Goal: Information Seeking & Learning: Understand process/instructions

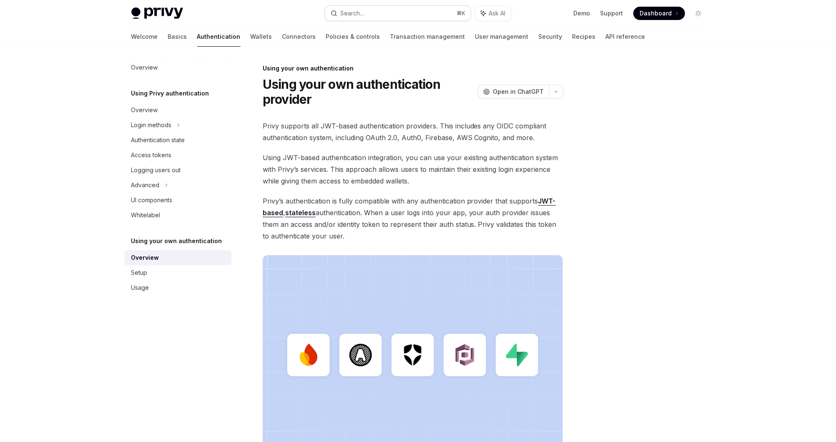
click at [414, 15] on button "Search... ⌘ K" at bounding box center [398, 13] width 146 height 15
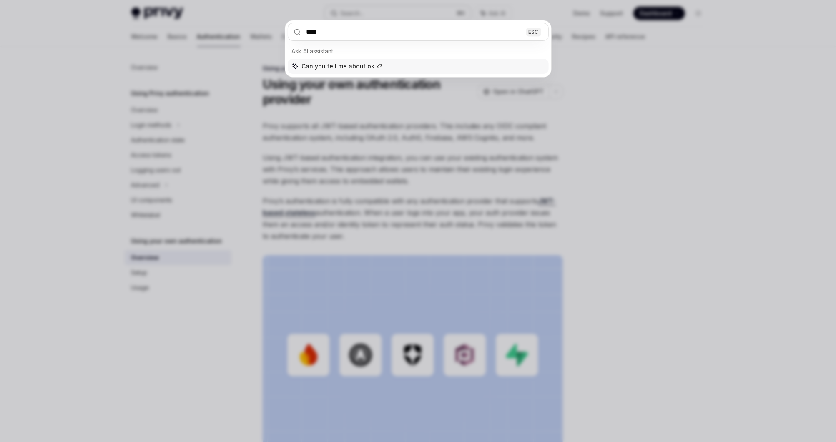
type input "***"
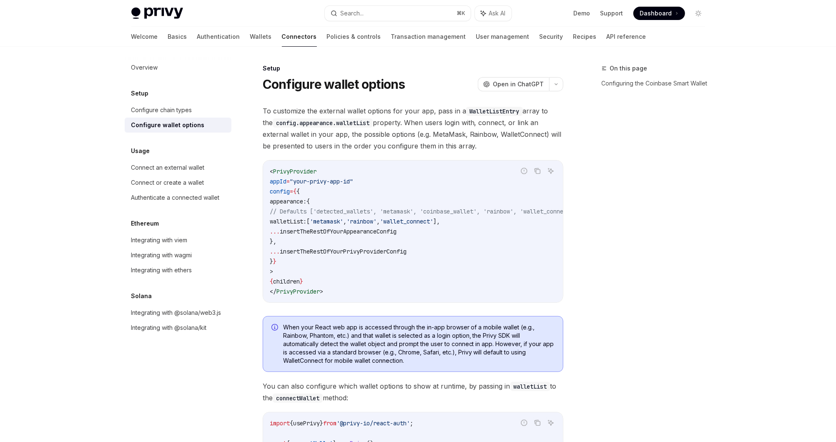
type textarea "*"
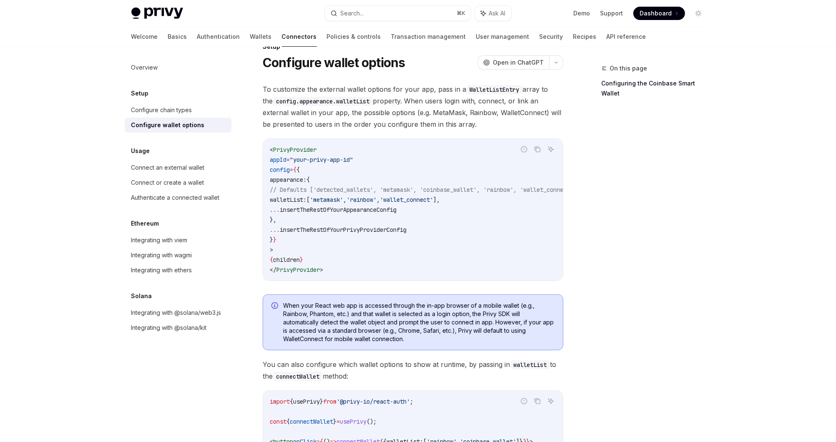
scroll to position [18, 0]
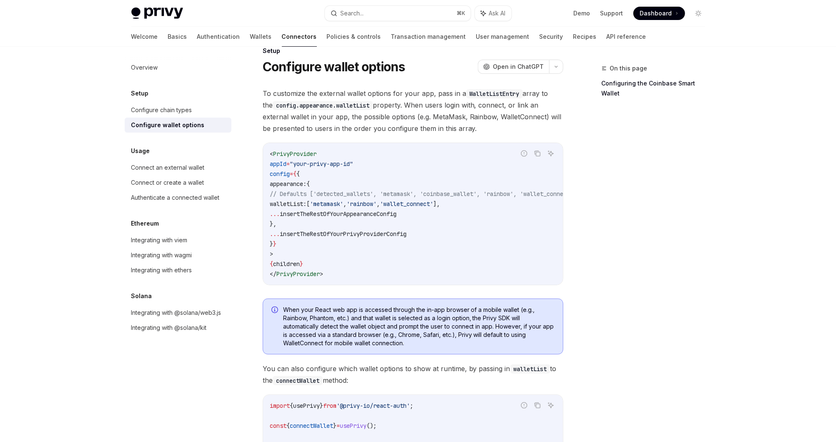
click at [302, 157] on code "< PrivyProvider appId = "your-privy-app-id" config = { { appearance: { // Defau…" at bounding box center [433, 214] width 327 height 130
copy span "PrivyProvider"
drag, startPoint x: 290, startPoint y: 204, endPoint x: 483, endPoint y: 203, distance: 193.0
click at [483, 203] on code "< PrivyProvider appId = "your-privy-app-id" config = { { appearance: { // Defau…" at bounding box center [433, 214] width 327 height 130
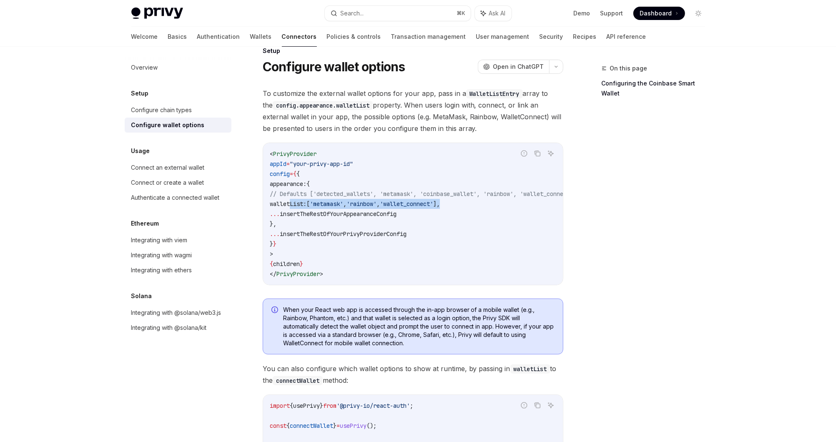
copy span "walletList: [ 'metamask' , 'rainbow' , 'wallet_connect' ],"
click at [428, 219] on code "< PrivyProvider appId = "your-privy-app-id" config = { { appearance: { // Defau…" at bounding box center [433, 214] width 327 height 130
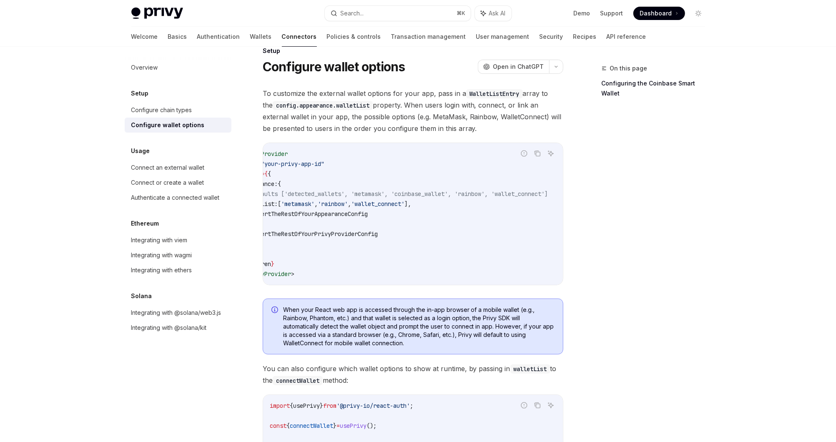
scroll to position [0, 0]
click at [618, 145] on div "On this page Configuring the Coinbase Smart Wallet" at bounding box center [648, 252] width 127 height 378
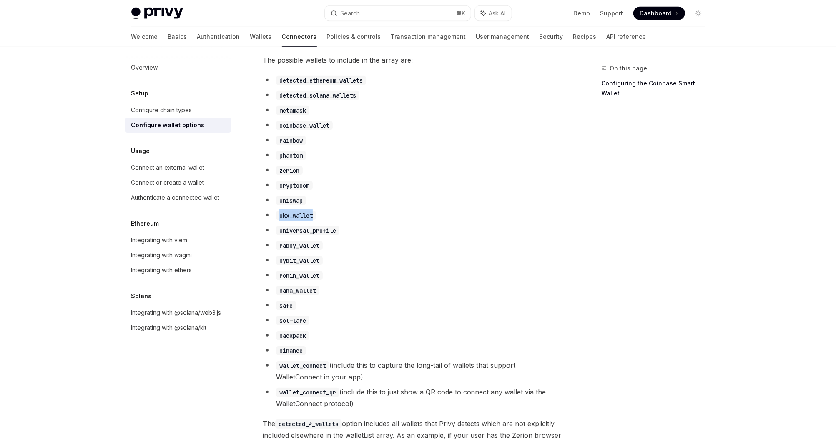
drag, startPoint x: 326, startPoint y: 223, endPoint x: 277, endPoint y: 223, distance: 48.8
click at [277, 221] on li "okx_wallet" at bounding box center [413, 215] width 300 height 12
copy code "okx_wallet"
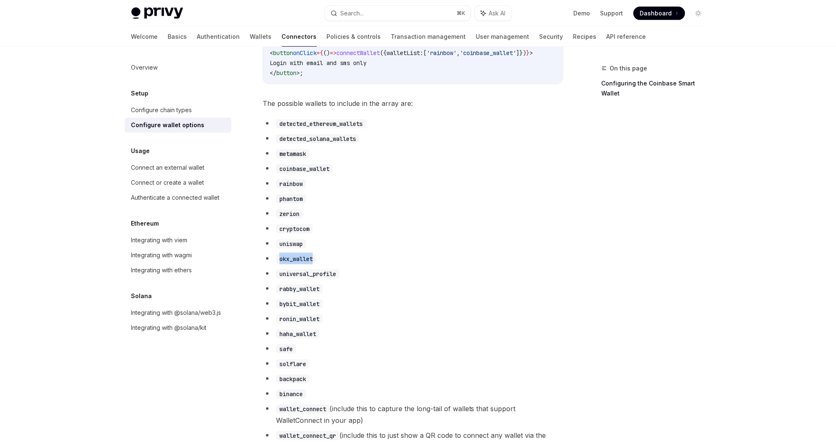
scroll to position [408, 0]
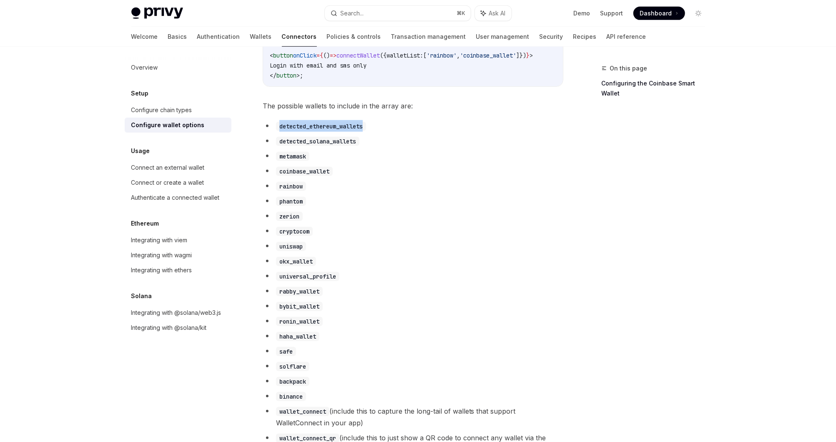
drag, startPoint x: 380, startPoint y: 132, endPoint x: 269, endPoint y: 132, distance: 111.7
click at [269, 132] on li "detected_ethereum_wallets" at bounding box center [413, 126] width 300 height 12
copy code "detected_ethereum_wallets"
click at [305, 236] on code "cryptocom" at bounding box center [294, 231] width 37 height 9
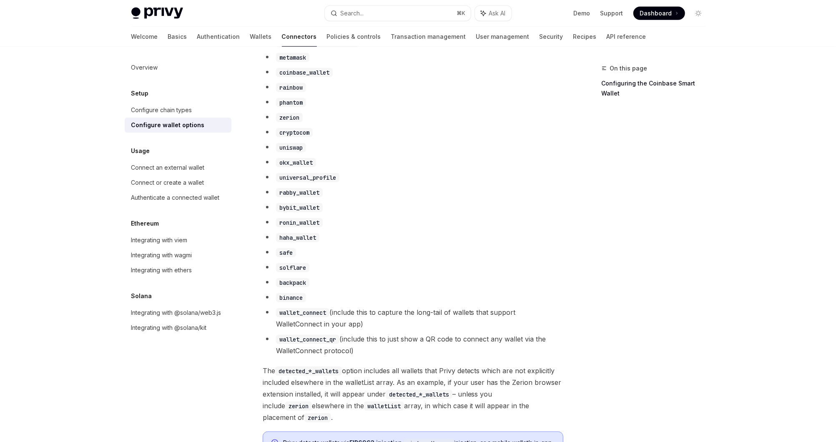
scroll to position [510, 0]
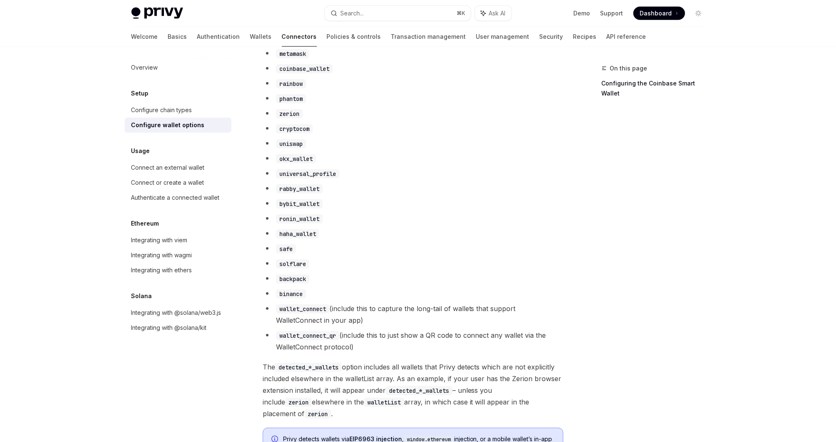
click at [296, 305] on ul "detected_ethereum_wallets detected_solana_wallets metamask coinbase_wallet rain…" at bounding box center [413, 185] width 300 height 335
click at [296, 313] on code "wallet_connect" at bounding box center [302, 308] width 53 height 9
copy code "wallet_connect"
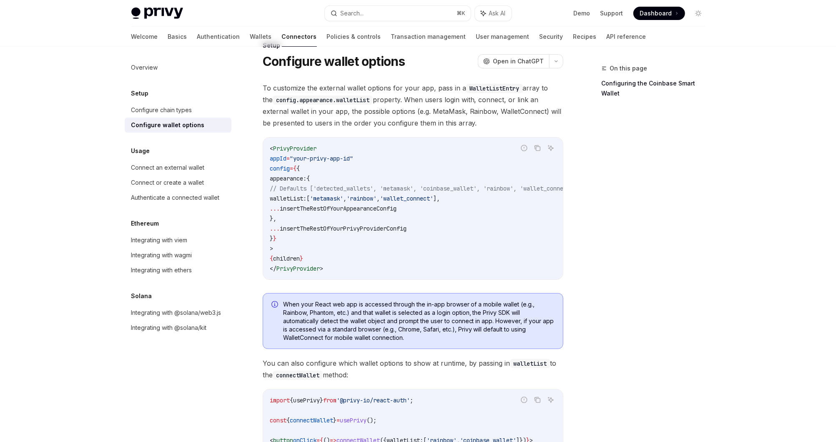
scroll to position [0, 0]
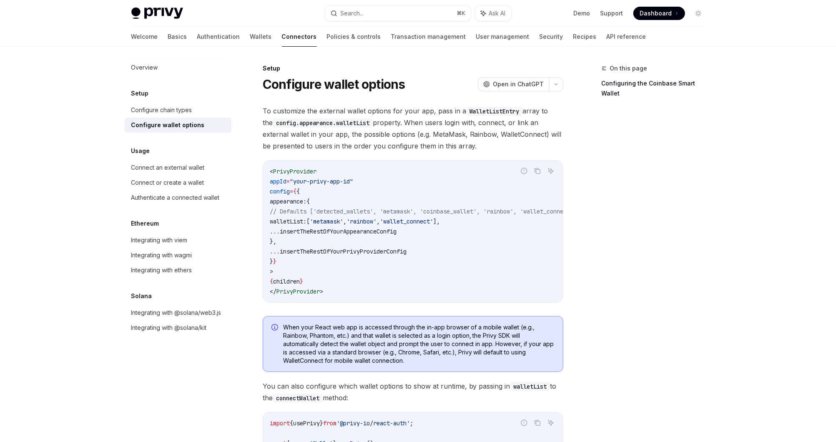
click at [323, 77] on h1 "Configure wallet options" at bounding box center [334, 84] width 143 height 15
click at [394, 11] on button "Search... ⌘ K" at bounding box center [398, 13] width 146 height 15
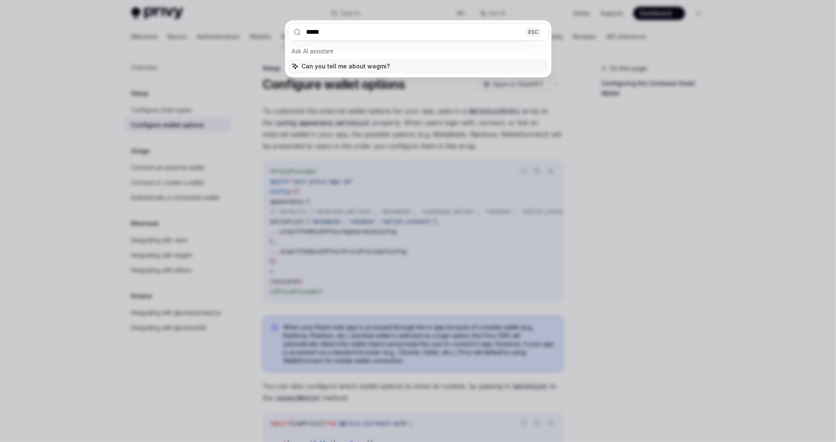
type input "*****"
type textarea "*"
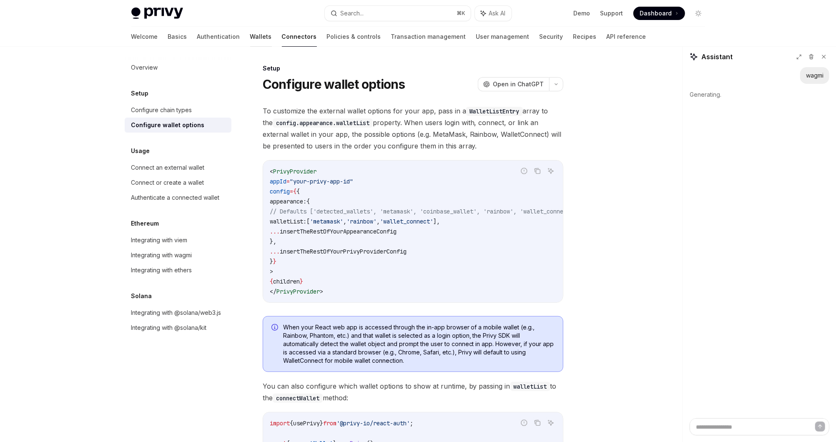
click at [250, 38] on link "Wallets" at bounding box center [261, 37] width 22 height 20
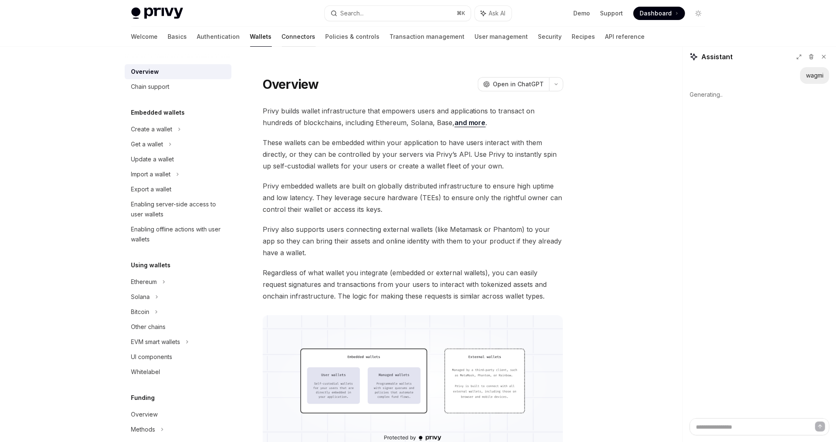
click at [282, 36] on link "Connectors" at bounding box center [299, 37] width 34 height 20
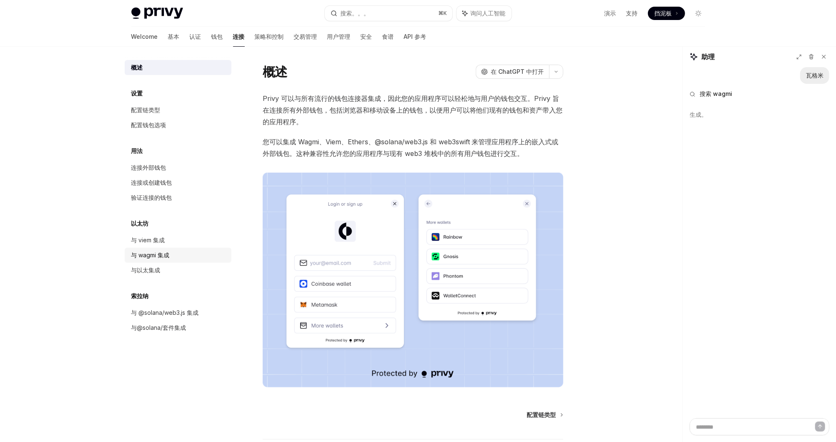
click at [185, 258] on div "与 wagmi 集成" at bounding box center [178, 255] width 95 height 10
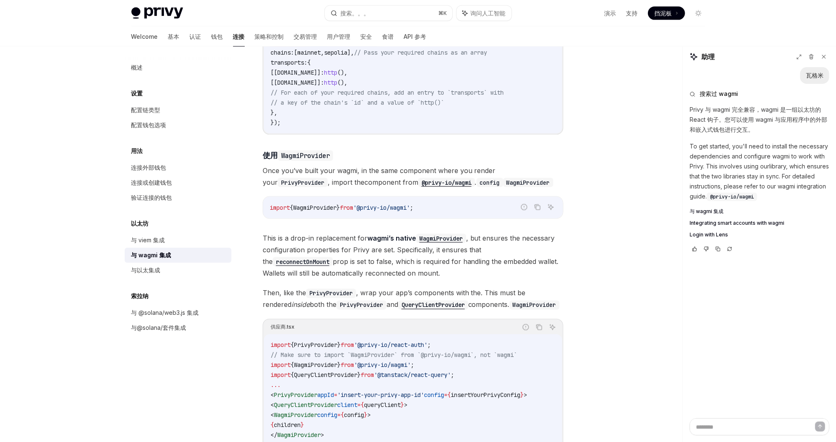
scroll to position [964, 0]
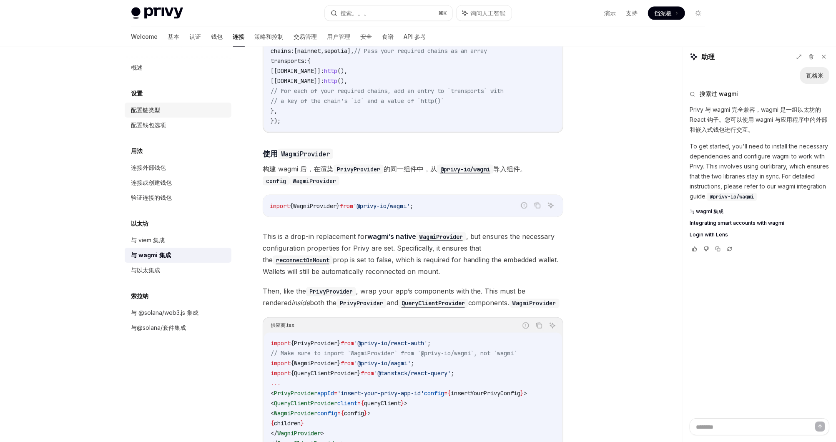
click at [168, 108] on div "配置链类型" at bounding box center [178, 110] width 95 height 10
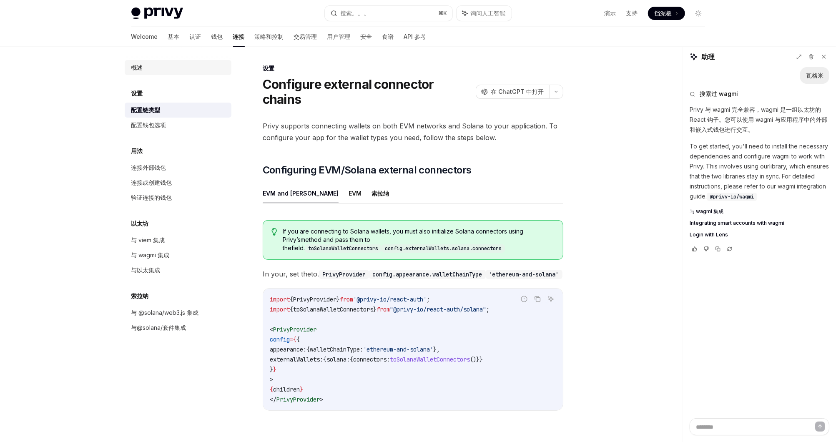
click at [172, 69] on div "概述" at bounding box center [178, 68] width 95 height 10
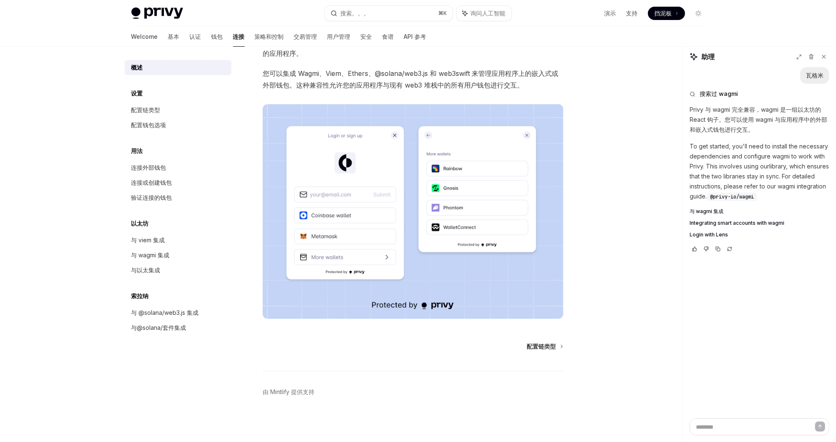
scroll to position [69, 0]
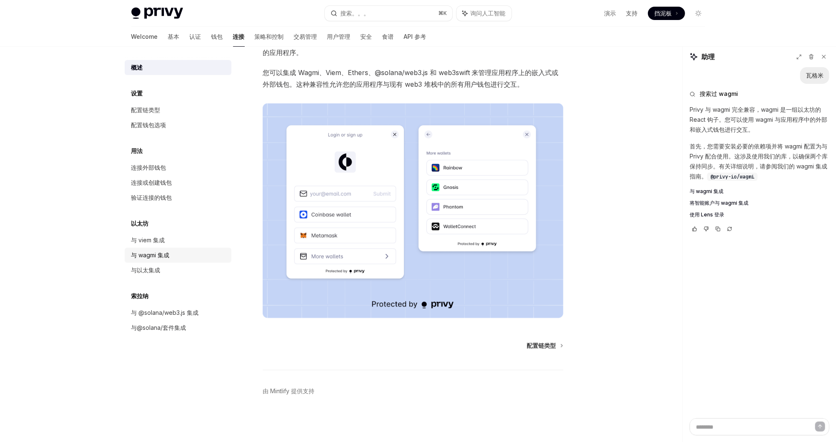
click at [169, 253] on div "与 wagmi 集成" at bounding box center [150, 255] width 38 height 10
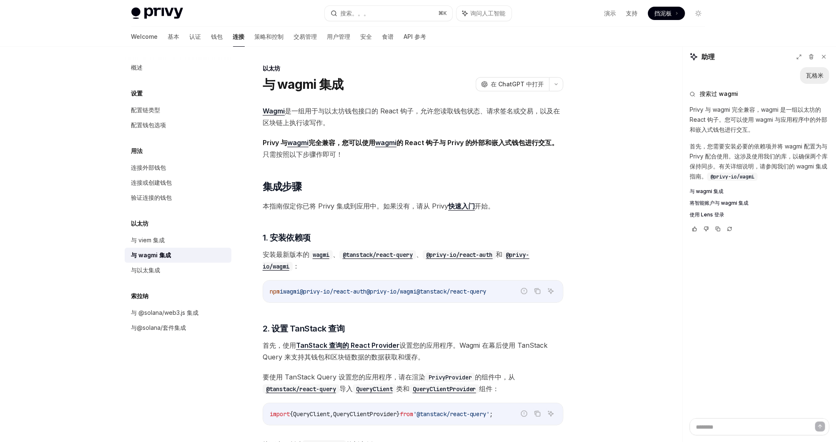
type textarea "*"
click at [405, 10] on button "搜索。。。 ⌘ K" at bounding box center [389, 13] width 128 height 15
type input "**********"
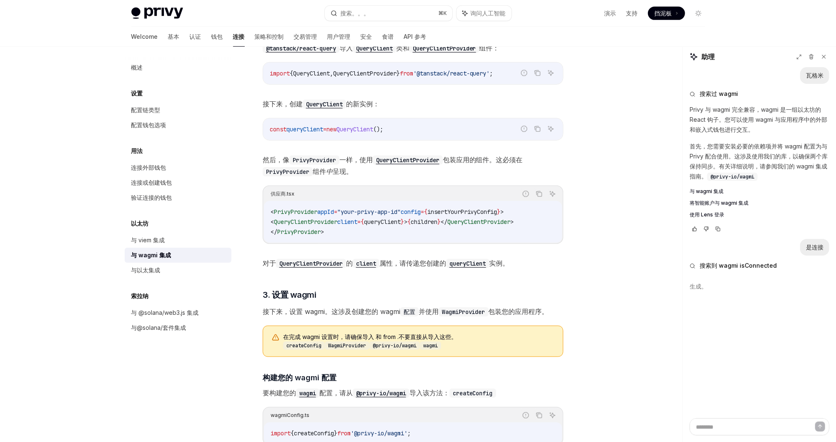
scroll to position [350, 0]
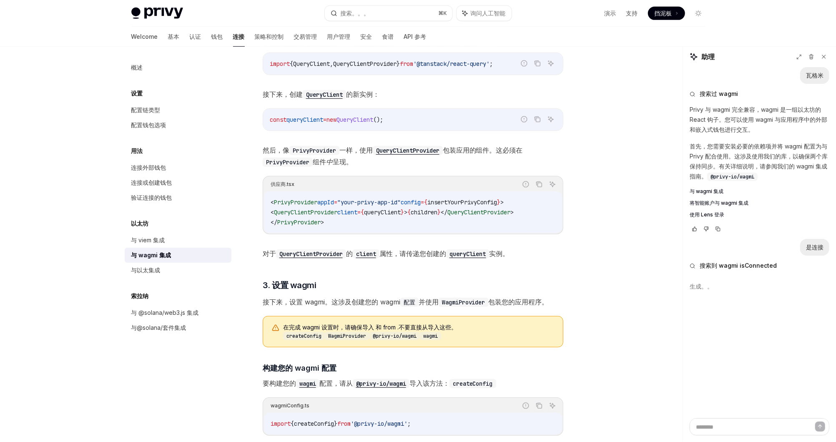
click at [334, 213] on span "QueryClientProvider" at bounding box center [305, 212] width 63 height 8
click at [380, 219] on code "< PrivyProvider appId = "your-privy-app-id" config = { insertYourPrivyConfig } …" at bounding box center [412, 212] width 285 height 30
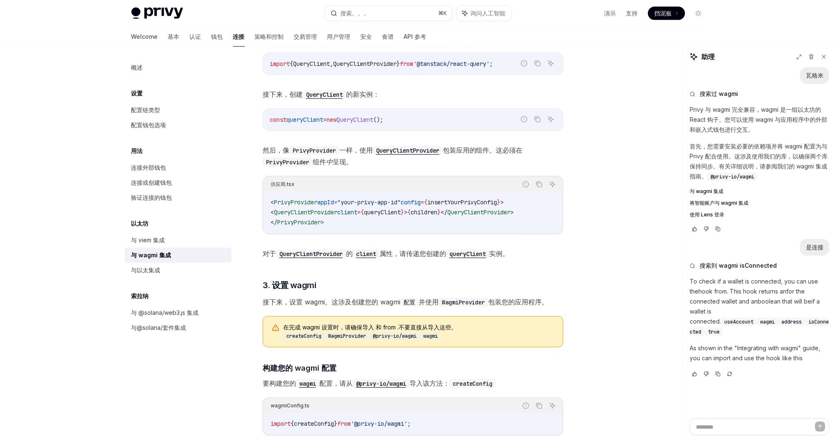
scroll to position [0, 0]
click at [336, 210] on span "QueryClientProvider" at bounding box center [305, 212] width 63 height 8
copy span "QueryClientProvider"
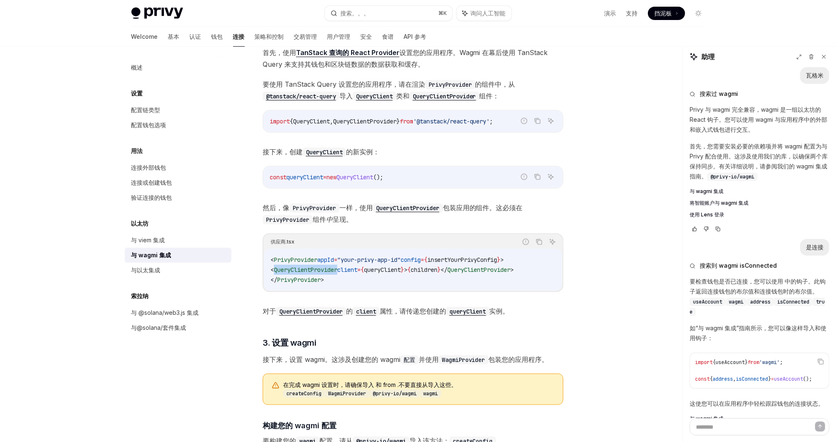
scroll to position [283, 0]
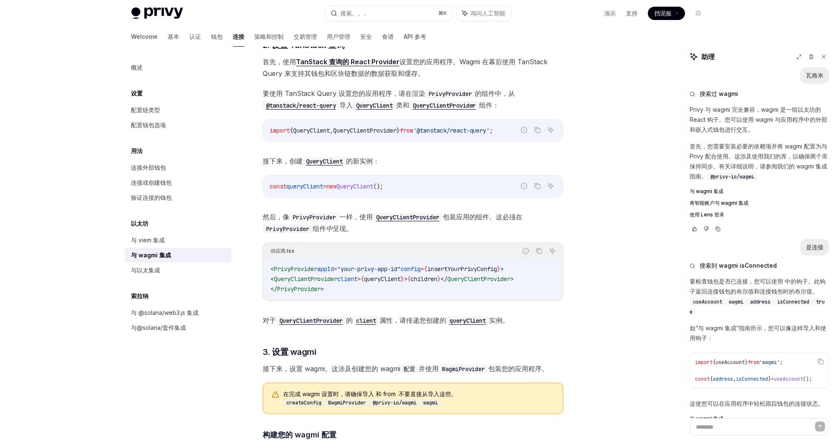
click at [321, 128] on span "QueryClient" at bounding box center [311, 131] width 37 height 8
copy span "QueryClient"
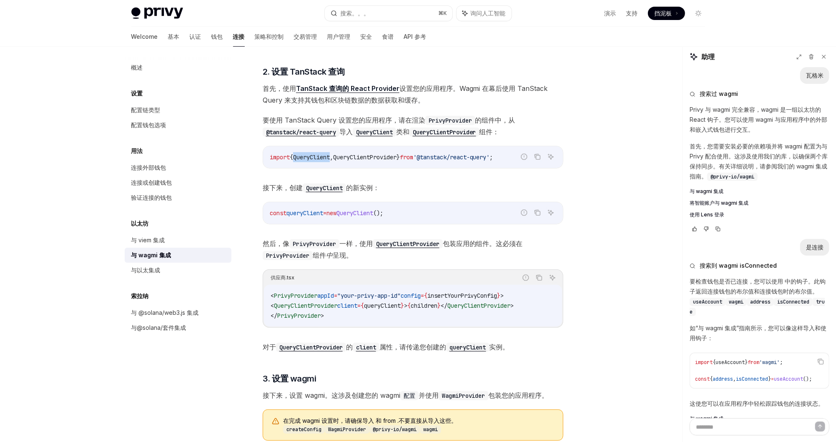
scroll to position [260, 0]
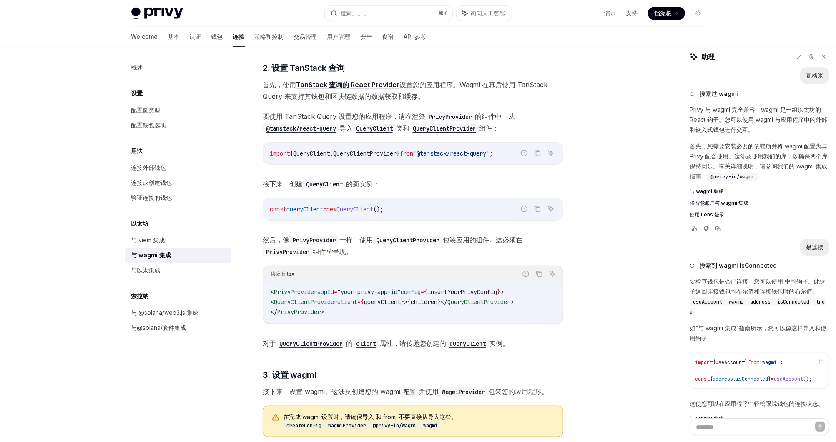
click at [433, 188] on span "接下来，创建 QueryClient 的新实例：" at bounding box center [413, 184] width 300 height 12
click at [303, 298] on span "QueryClientProvider" at bounding box center [305, 302] width 63 height 8
click at [303, 291] on span "PrivyProvider" at bounding box center [295, 292] width 43 height 8
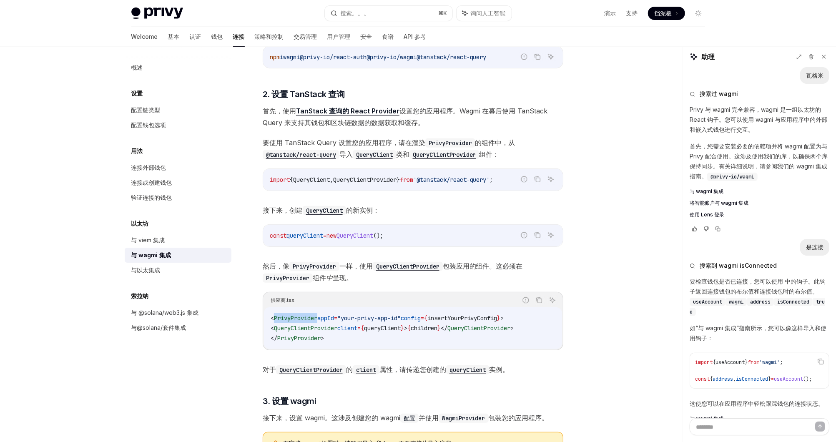
scroll to position [240, 0]
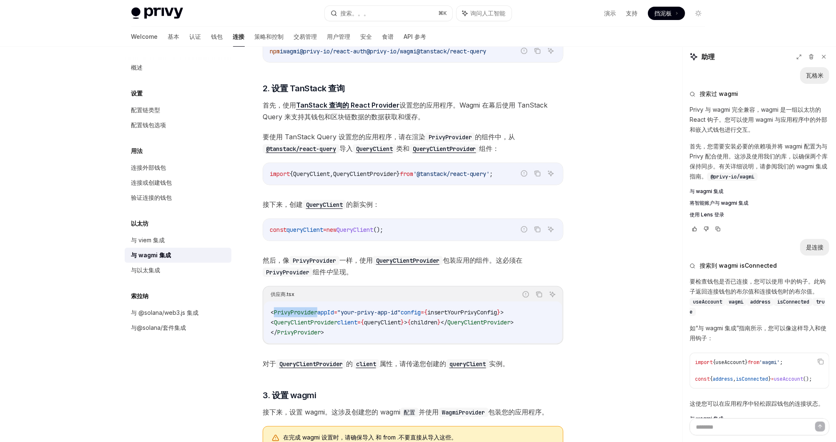
copy span "PrivyProvider"
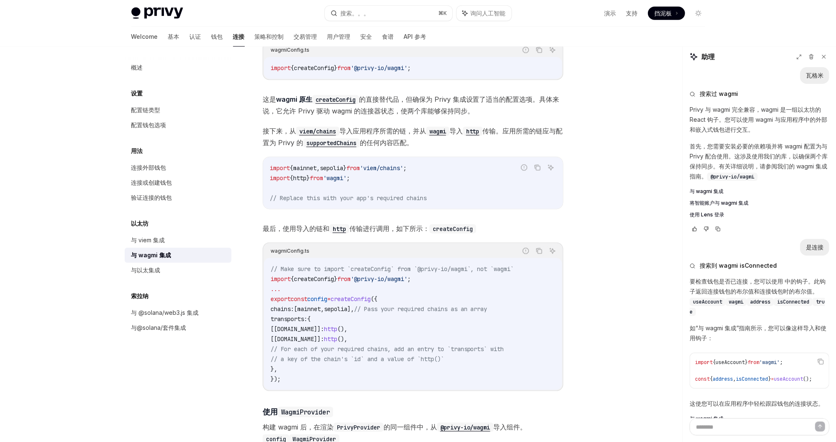
scroll to position [706, 0]
drag, startPoint x: 436, startPoint y: 273, endPoint x: 253, endPoint y: 273, distance: 183.0
copy span "import { createConfig } from '@privy-io/wagmi' ;"
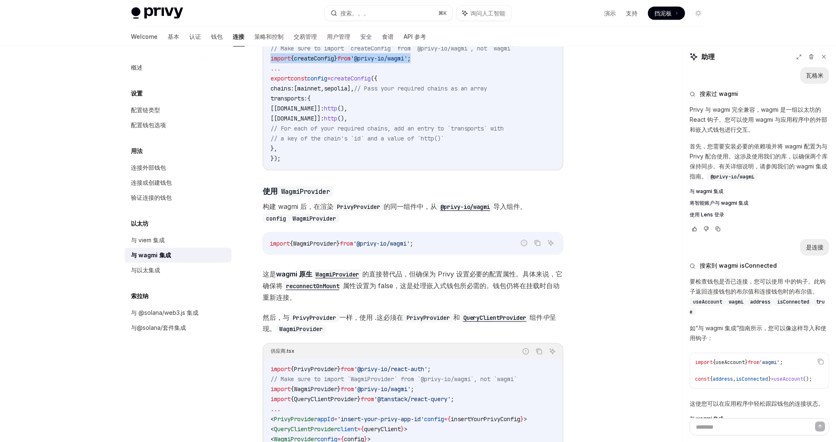
scroll to position [944, 0]
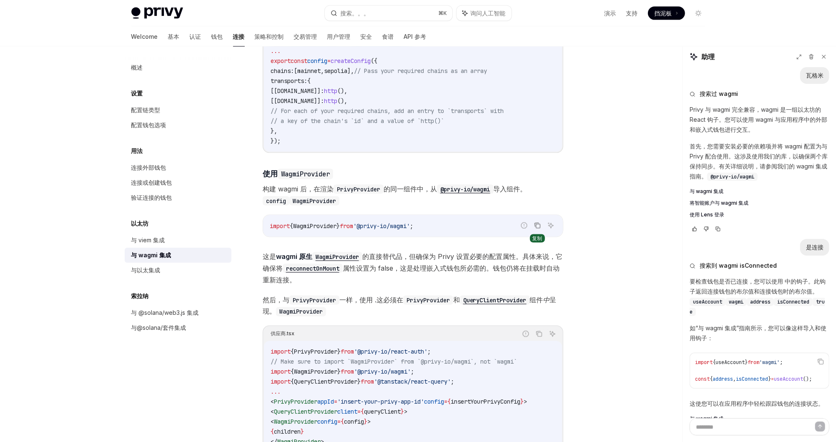
click at [537, 224] on icon "从代码块复制内容" at bounding box center [538, 226] width 4 height 4
click at [310, 222] on span "WagmiProvider" at bounding box center [314, 226] width 43 height 8
copy span "WagmiProvider"
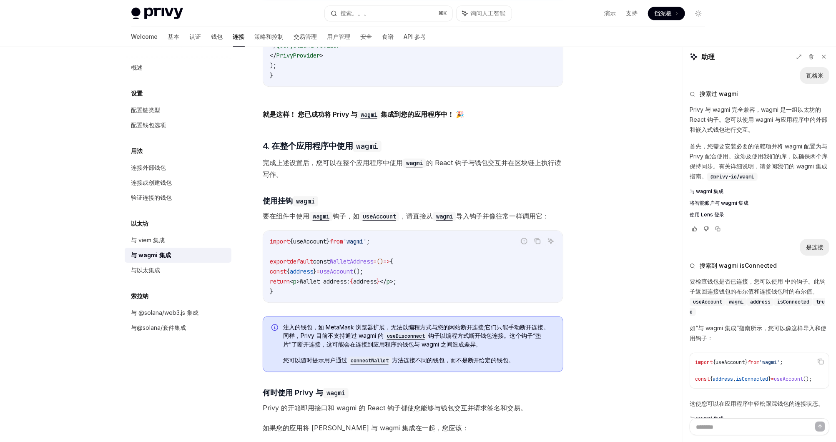
scroll to position [1647, 0]
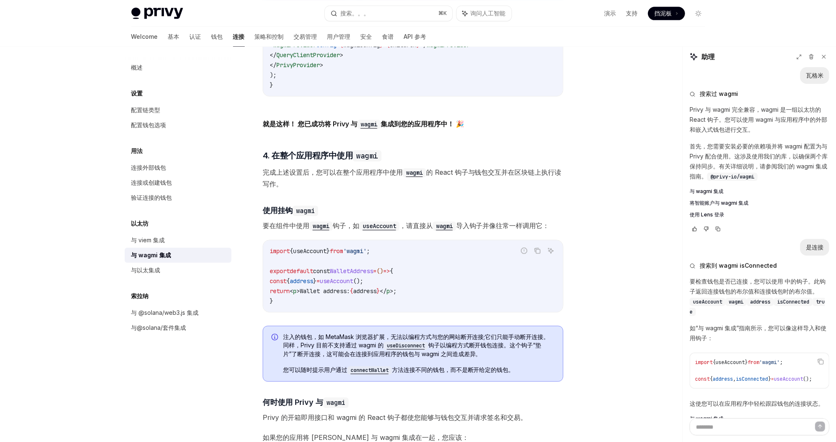
click at [333, 176] on span "完成上述设置后，您可以在整个应用程序中使用 wagmi 的 React 钩子与钱包交互并在区块链上执行读写作。" at bounding box center [413, 177] width 300 height 23
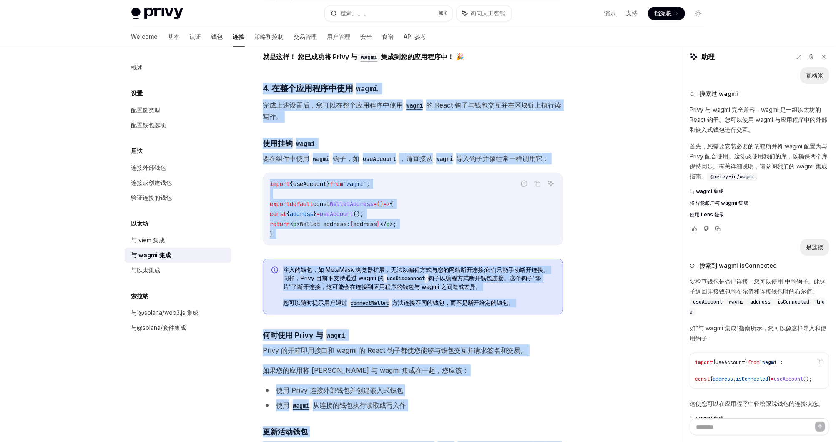
scroll to position [1746, 0]
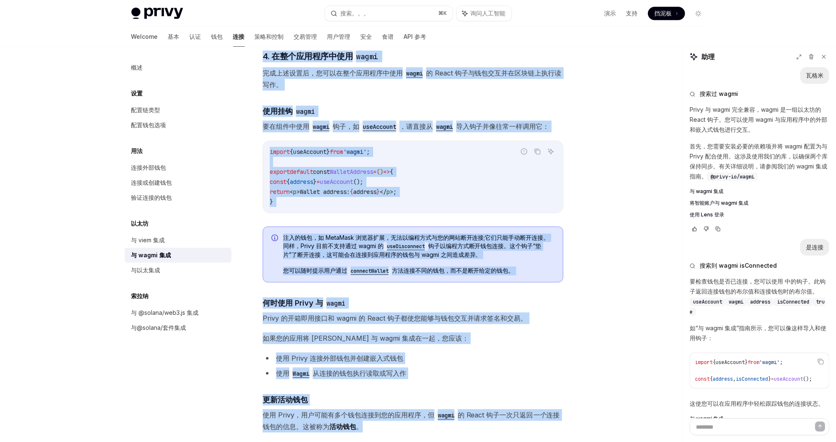
drag, startPoint x: 272, startPoint y: 138, endPoint x: 529, endPoint y: 269, distance: 289.1
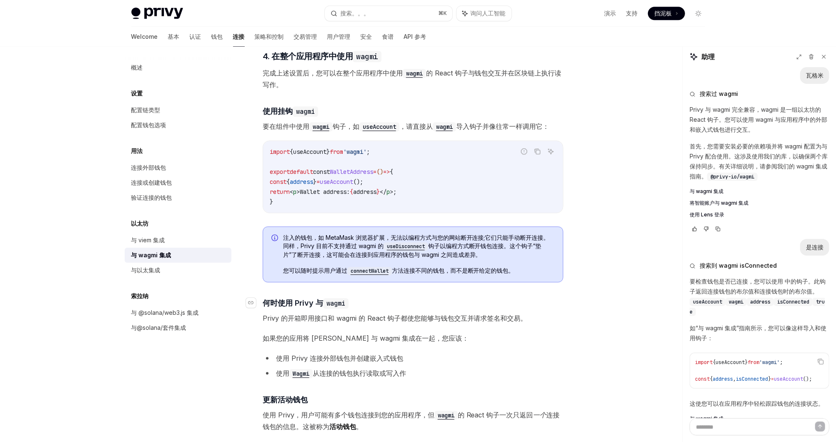
click at [355, 297] on h4 "​ 何时使用 Privy 与 wagmi" at bounding box center [413, 302] width 300 height 11
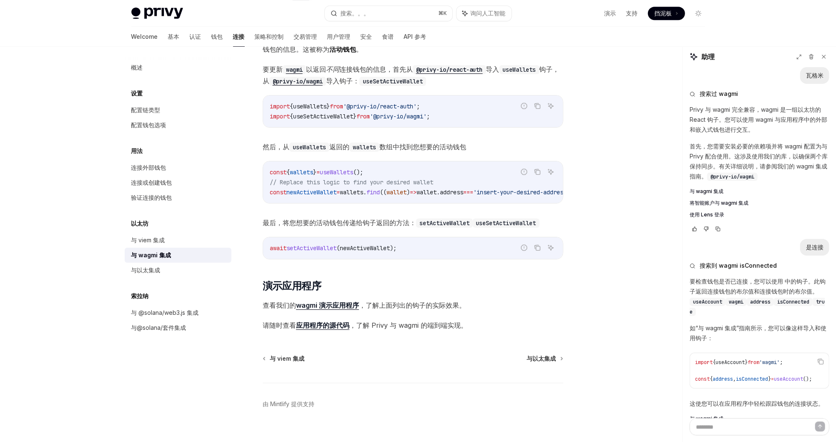
scroll to position [2137, 0]
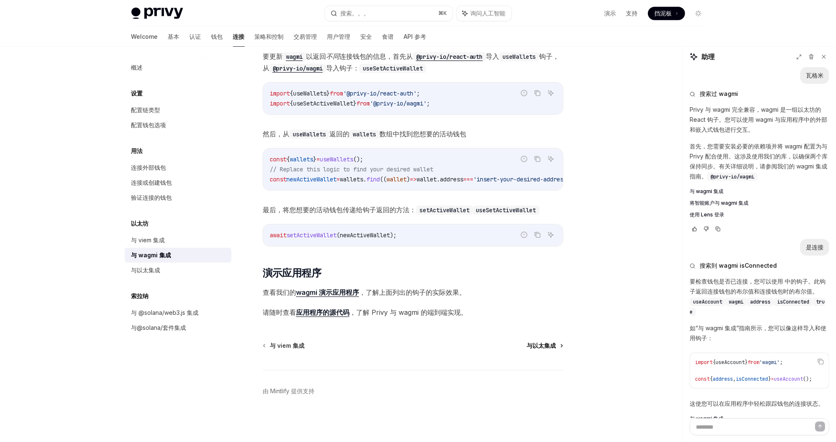
click at [538, 343] on span "与以太集成" at bounding box center [541, 345] width 29 height 8
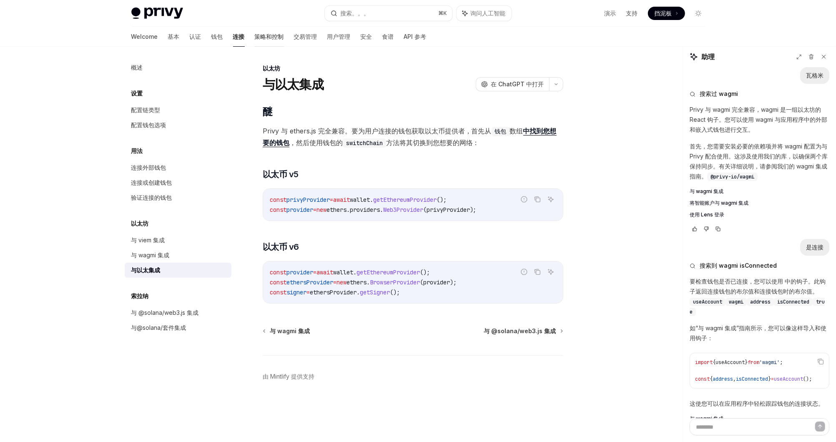
click at [255, 38] on font "策略和控制" at bounding box center [269, 37] width 29 height 8
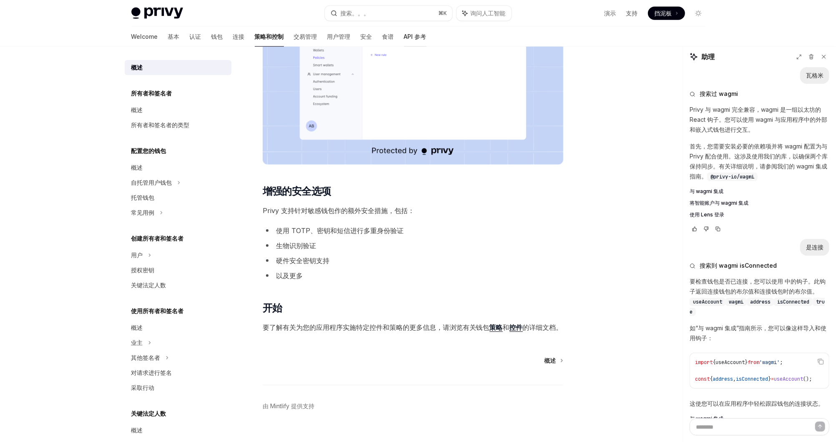
click at [404, 34] on font "API 参考" at bounding box center [415, 37] width 23 height 8
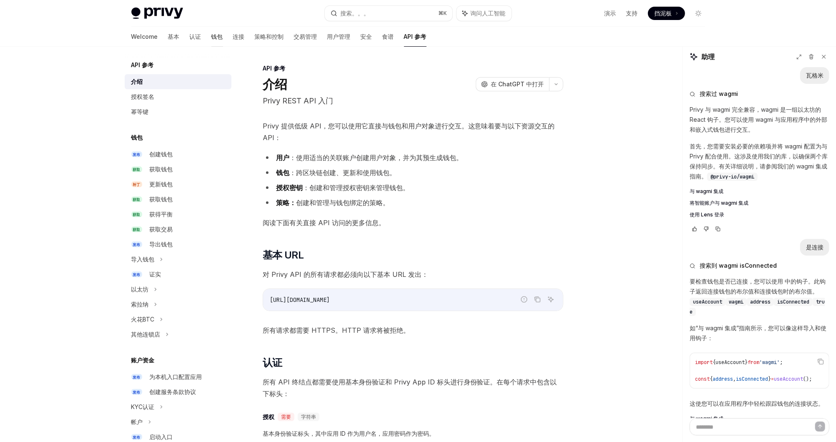
click at [211, 40] on font "钱包" at bounding box center [217, 37] width 12 height 8
click at [191, 37] on div "Welcome 基本 认证 钱包 连接 策略和控制 交易管理 用户管理 安全 食谱 API 参考" at bounding box center [278, 37] width 295 height 20
click at [233, 37] on font "连接" at bounding box center [239, 37] width 12 height 8
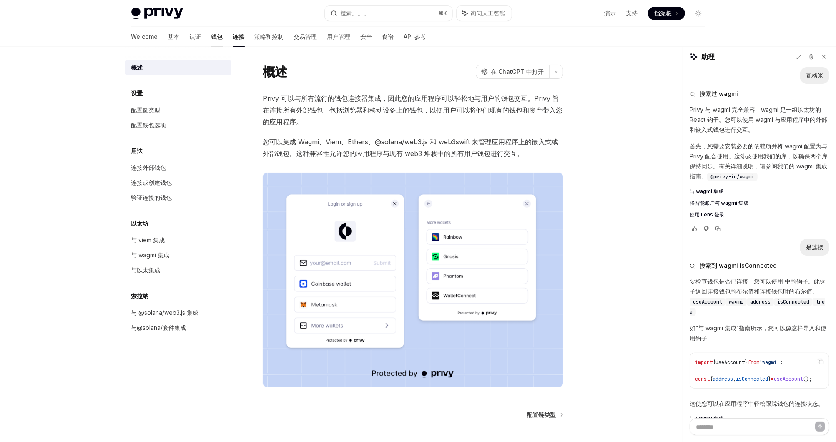
click at [211, 34] on font "钱包" at bounding box center [217, 37] width 12 height 8
type textarea "*"
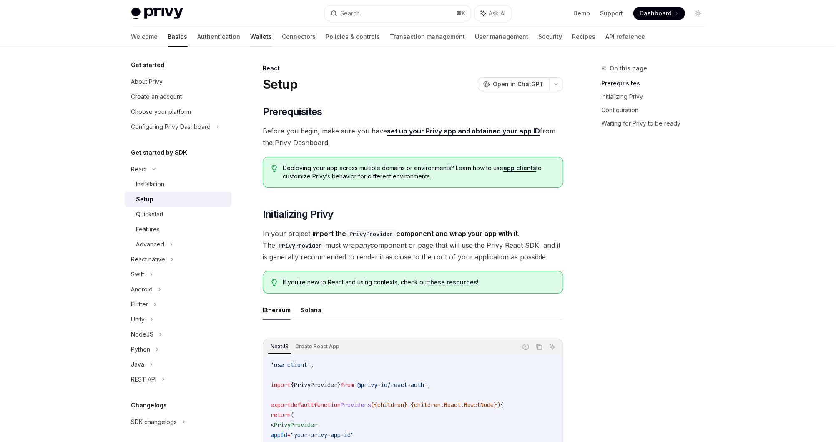
click at [250, 37] on link "Wallets" at bounding box center [261, 37] width 22 height 20
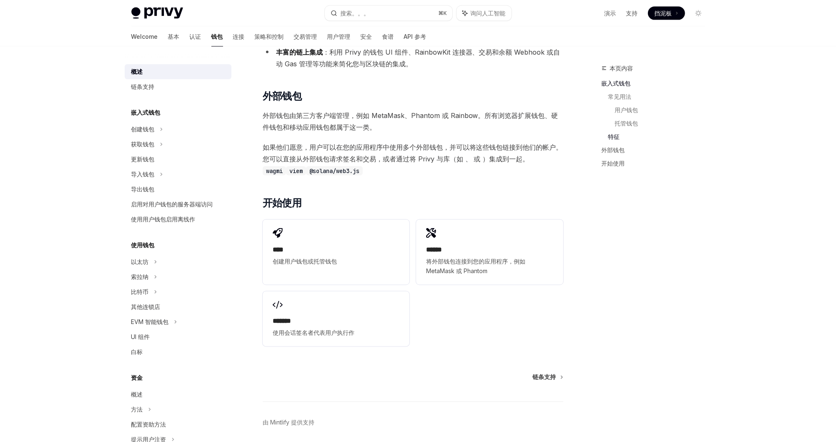
scroll to position [1021, 0]
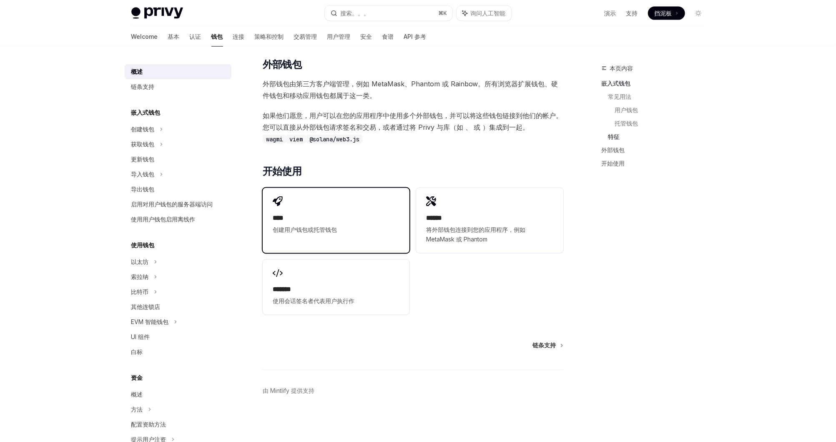
click at [399, 232] on div "**** 创建用户钱包或托管钱包" at bounding box center [336, 215] width 147 height 55
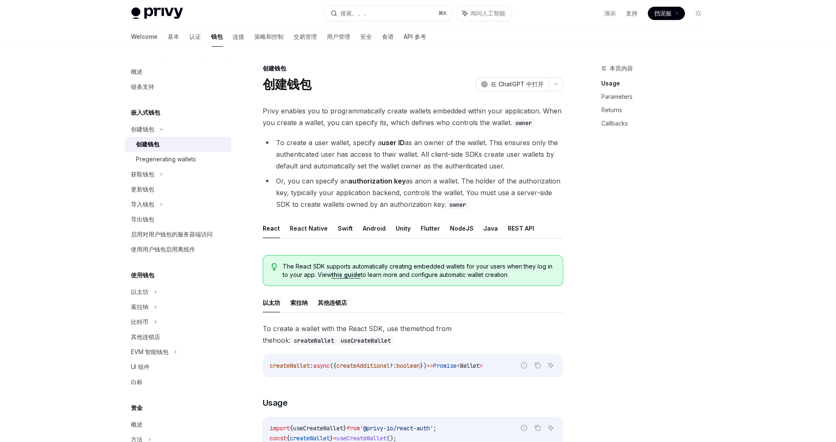
type textarea "*"
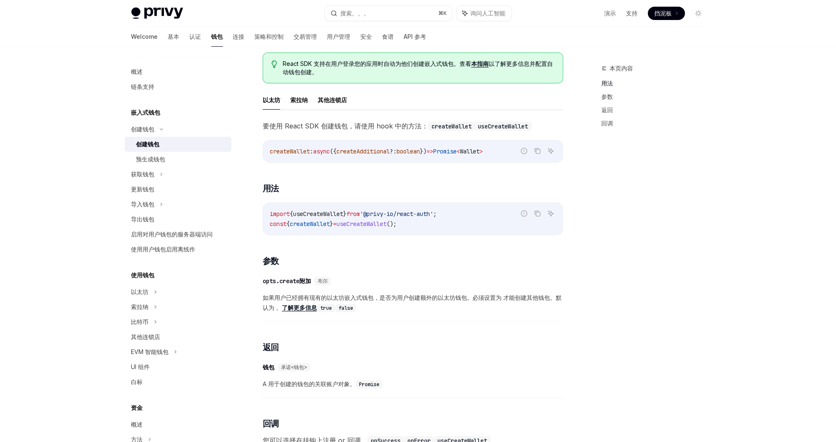
scroll to position [194, 0]
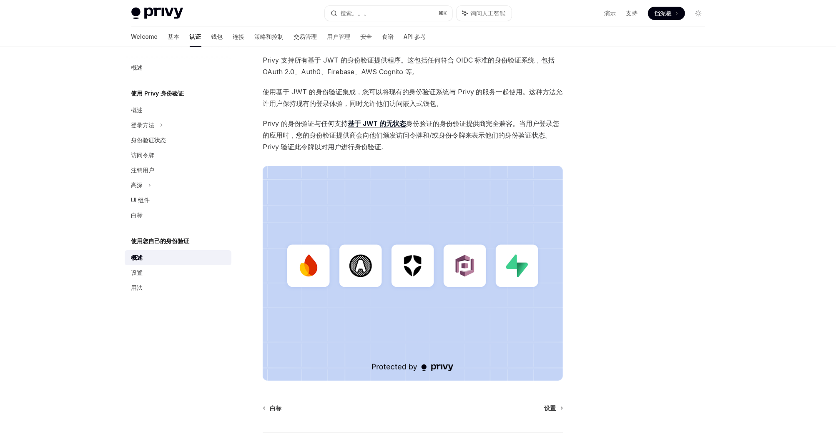
scroll to position [113, 0]
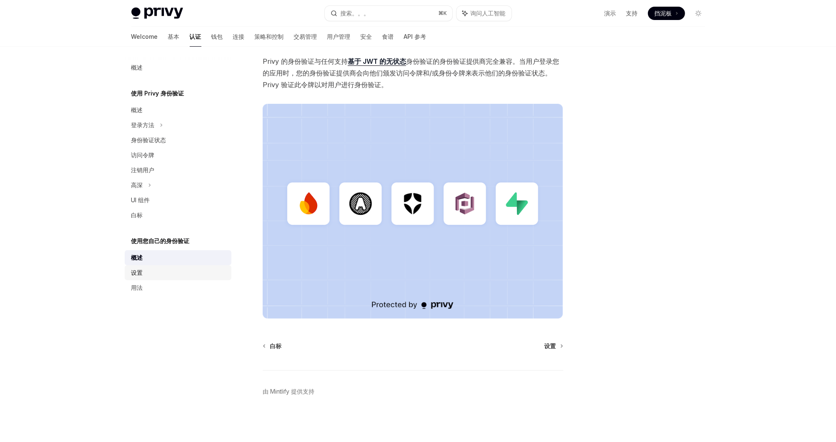
click at [193, 275] on div "设置" at bounding box center [178, 273] width 95 height 10
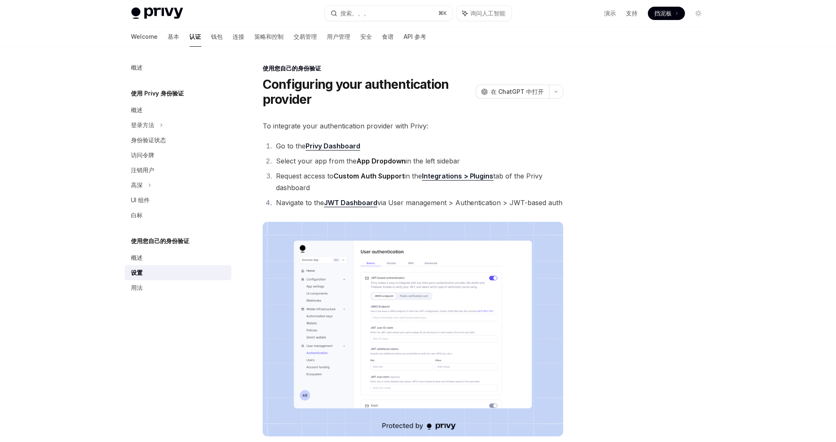
type textarea "*"
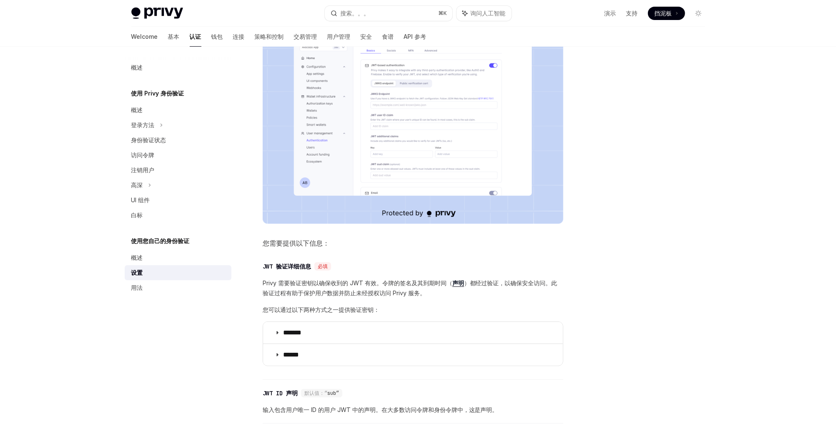
scroll to position [212, 0]
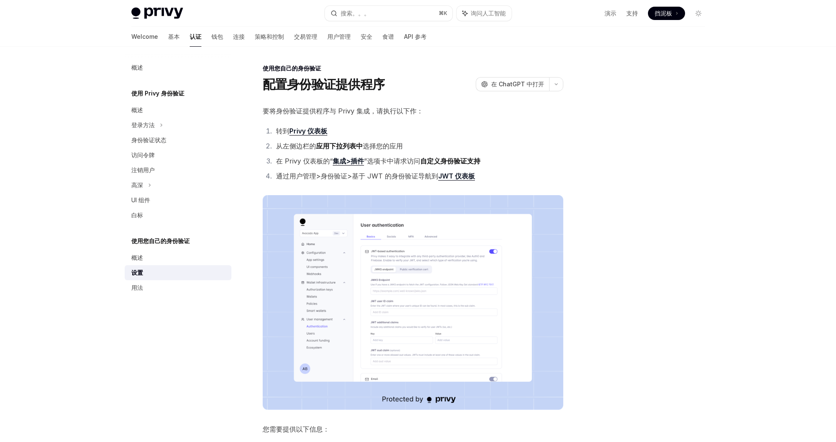
scroll to position [212, 0]
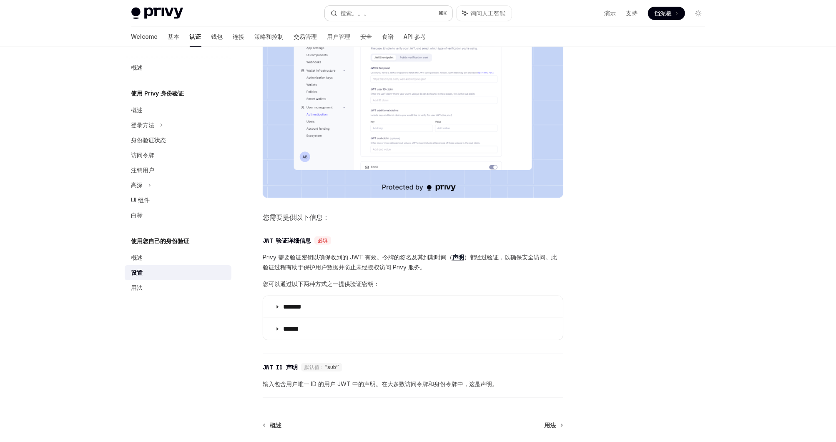
click at [403, 16] on button "搜索。。。 ⌘ K" at bounding box center [389, 13] width 128 height 15
type textarea "*"
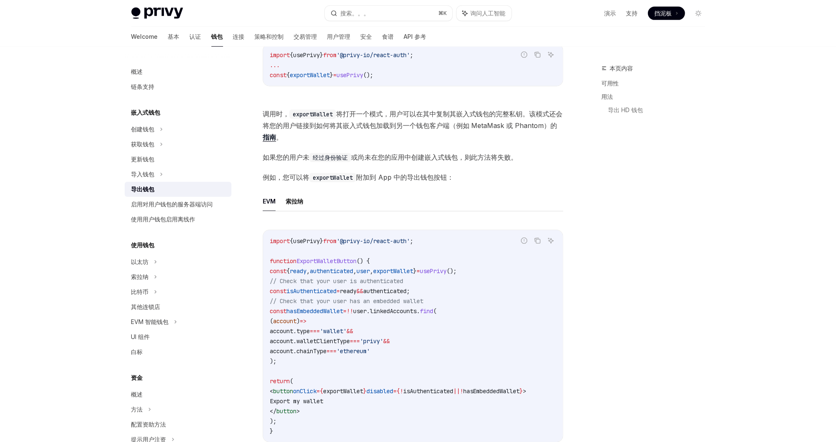
scroll to position [333, 0]
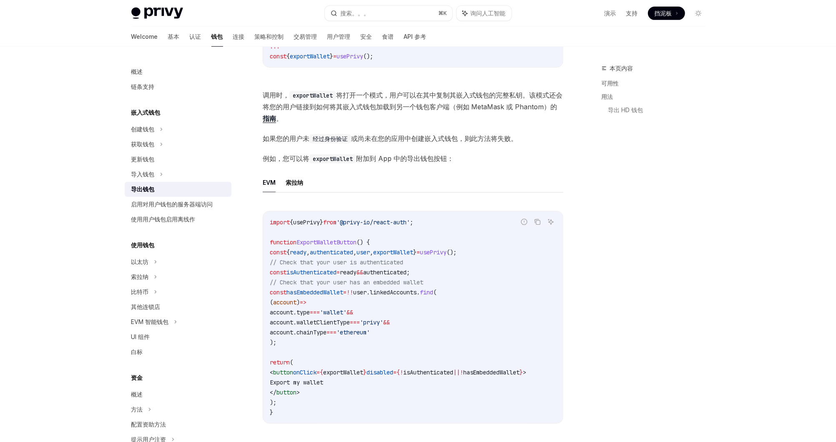
click at [449, 273] on code "import { usePrivy } from '@privy-io/react-auth' ; function ExportWalletButton (…" at bounding box center [413, 317] width 286 height 200
drag, startPoint x: 504, startPoint y: 252, endPoint x: 278, endPoint y: 254, distance: 226.3
click at [278, 254] on code "import { usePrivy } from '@privy-io/react-auth' ; function ExportWalletButton (…" at bounding box center [413, 317] width 286 height 200
copy span "const { ready , authenticated , user , exportWallet } = usePrivy ();"
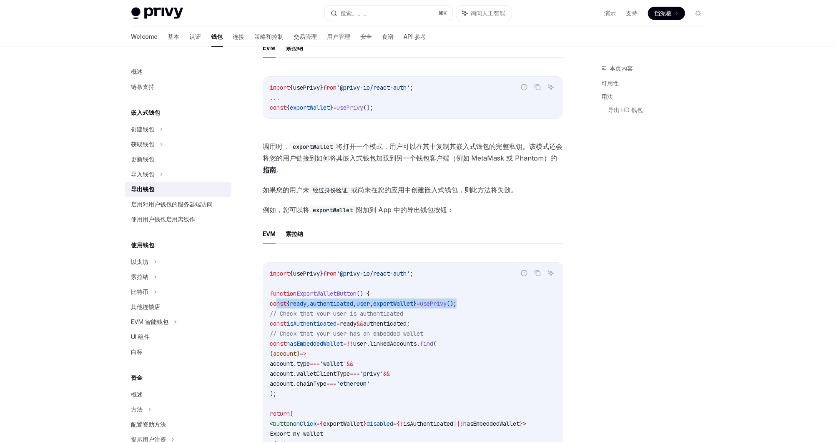
scroll to position [259, 0]
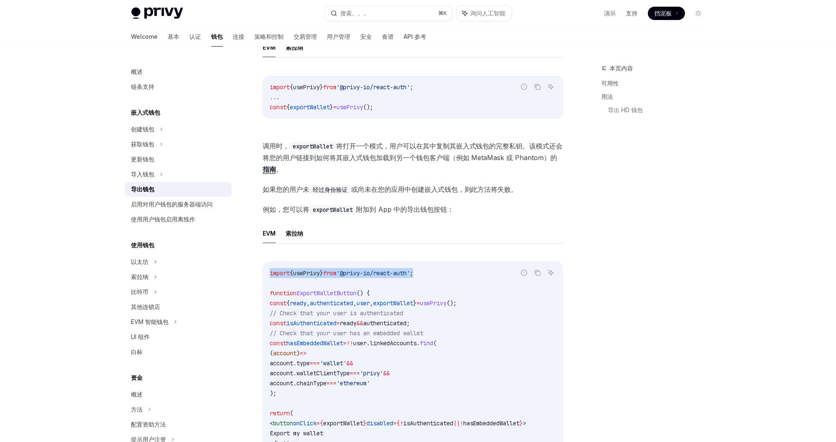
drag, startPoint x: 454, startPoint y: 273, endPoint x: 263, endPoint y: 275, distance: 190.9
click at [263, 275] on div "import { usePrivy } from '@privy-io/react-auth' ; function ExportWalletButton (…" at bounding box center [413, 368] width 300 height 212
copy span "import { usePrivy } from '@privy-io/react-auth' ;"
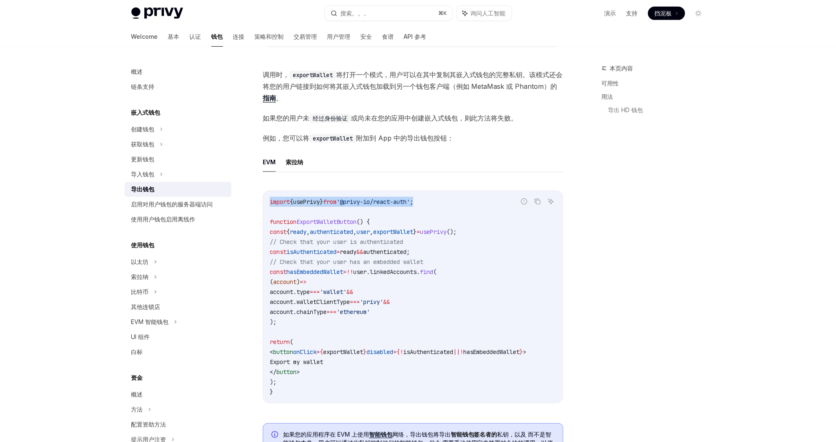
scroll to position [332, 0]
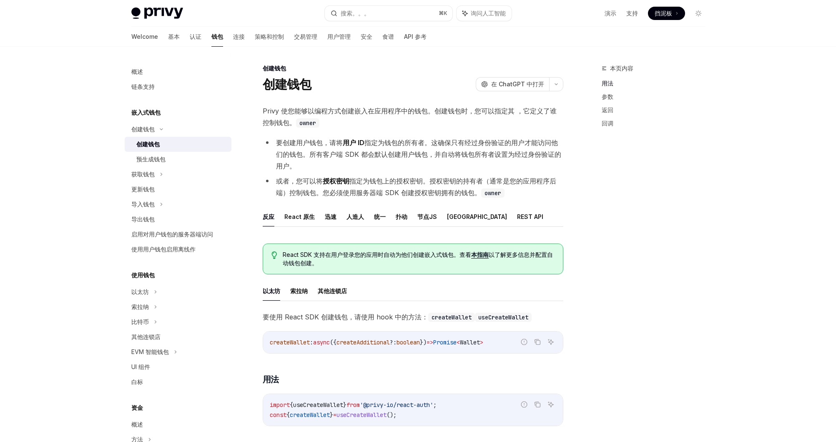
scroll to position [194, 0]
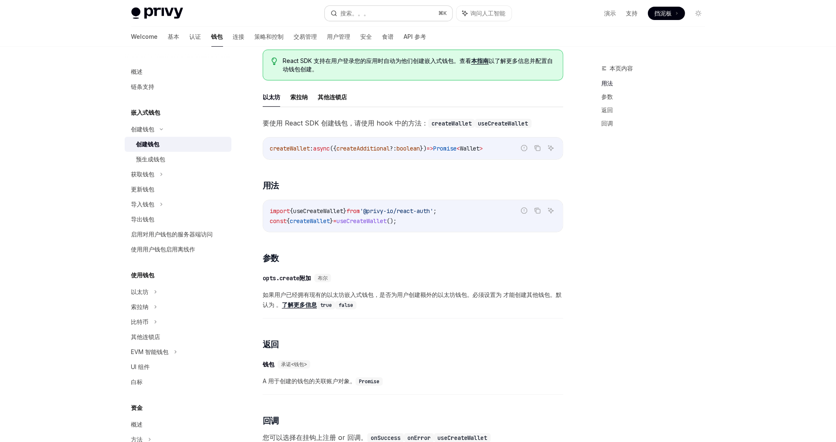
click at [379, 16] on button "搜索。。。 ⌘ K" at bounding box center [389, 13] width 128 height 15
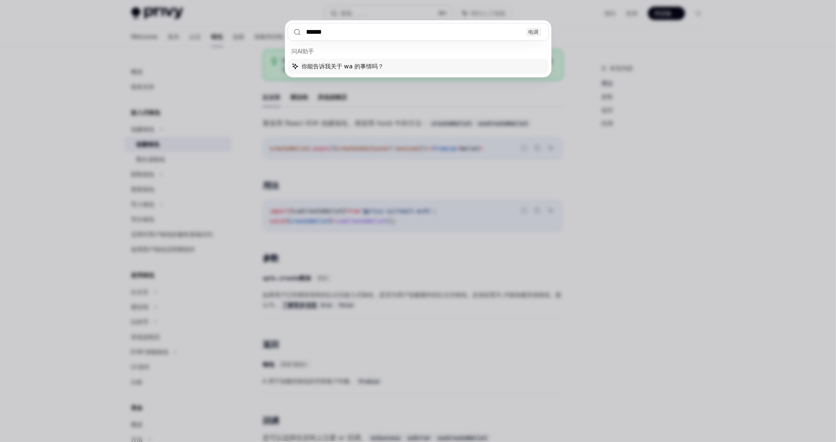
type input "*****"
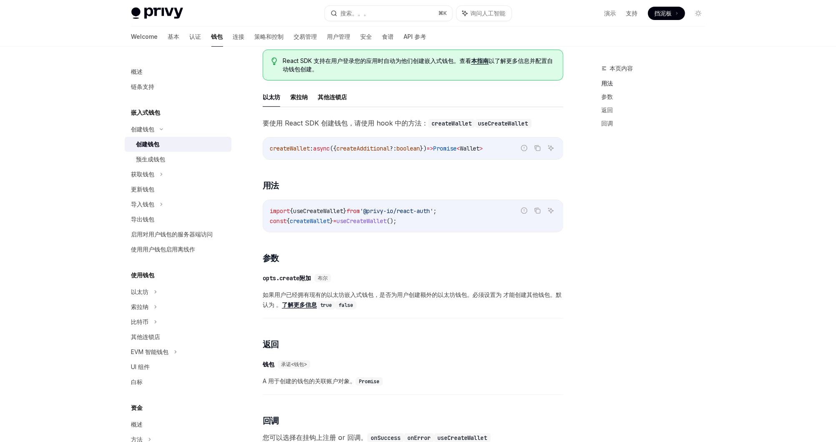
type textarea "*"
